Goal: Transaction & Acquisition: Purchase product/service

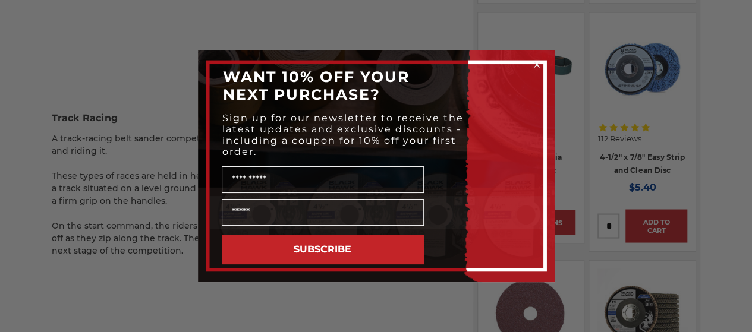
scroll to position [996, 0]
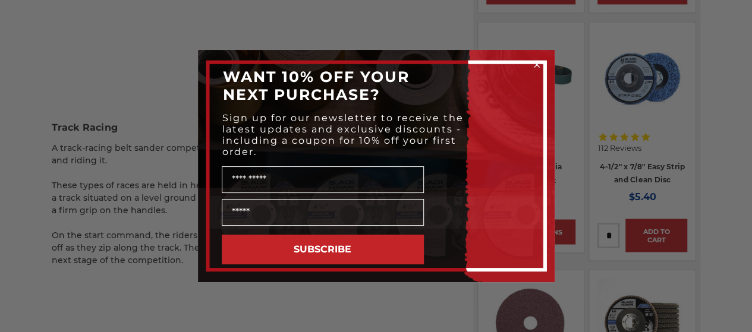
click at [536, 68] on circle "Close dialog" at bounding box center [536, 64] width 11 height 11
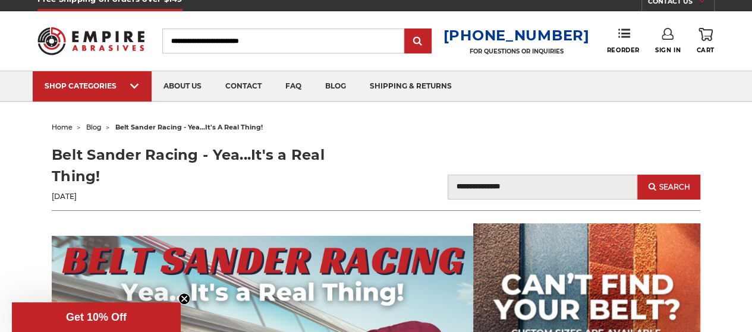
scroll to position [15, 0]
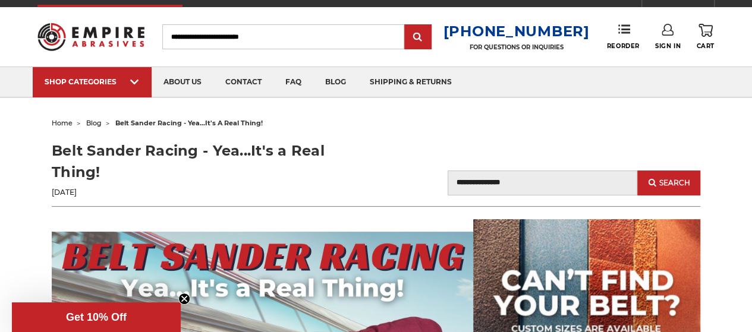
click at [183, 298] on icon "Close teaser" at bounding box center [184, 299] width 5 height 5
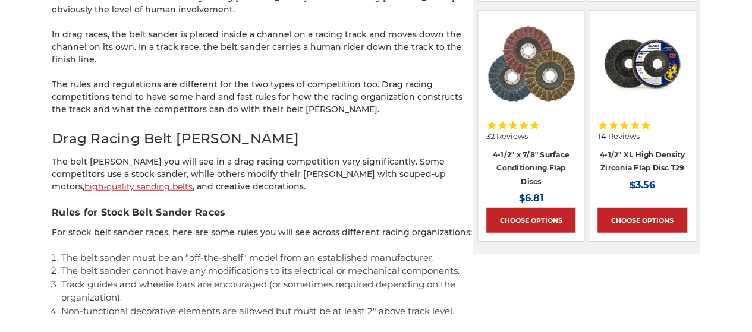
scroll to position [1501, 0]
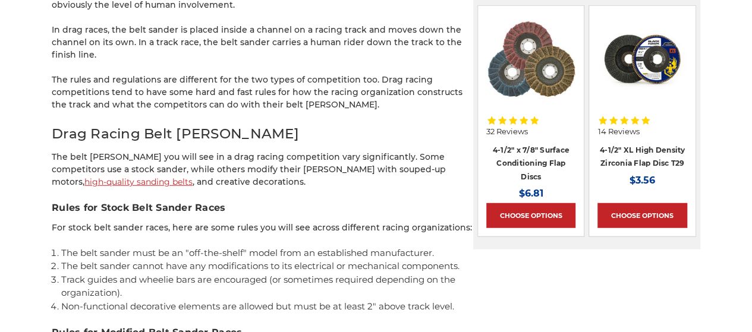
click at [193, 177] on link "high-quality sanding belts" at bounding box center [138, 182] width 108 height 11
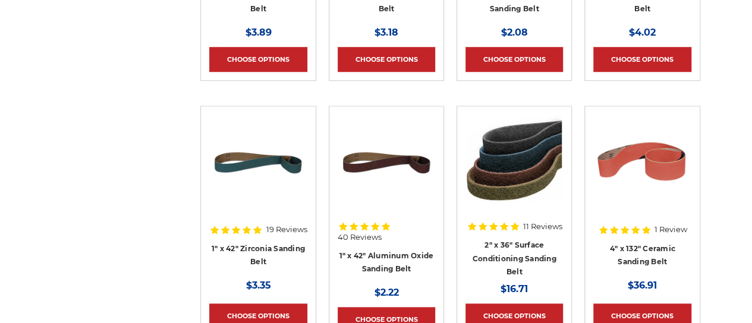
drag, startPoint x: 757, startPoint y: 14, endPoint x: 757, endPoint y: 193, distance: 178.9
